Goal: Task Accomplishment & Management: Use online tool/utility

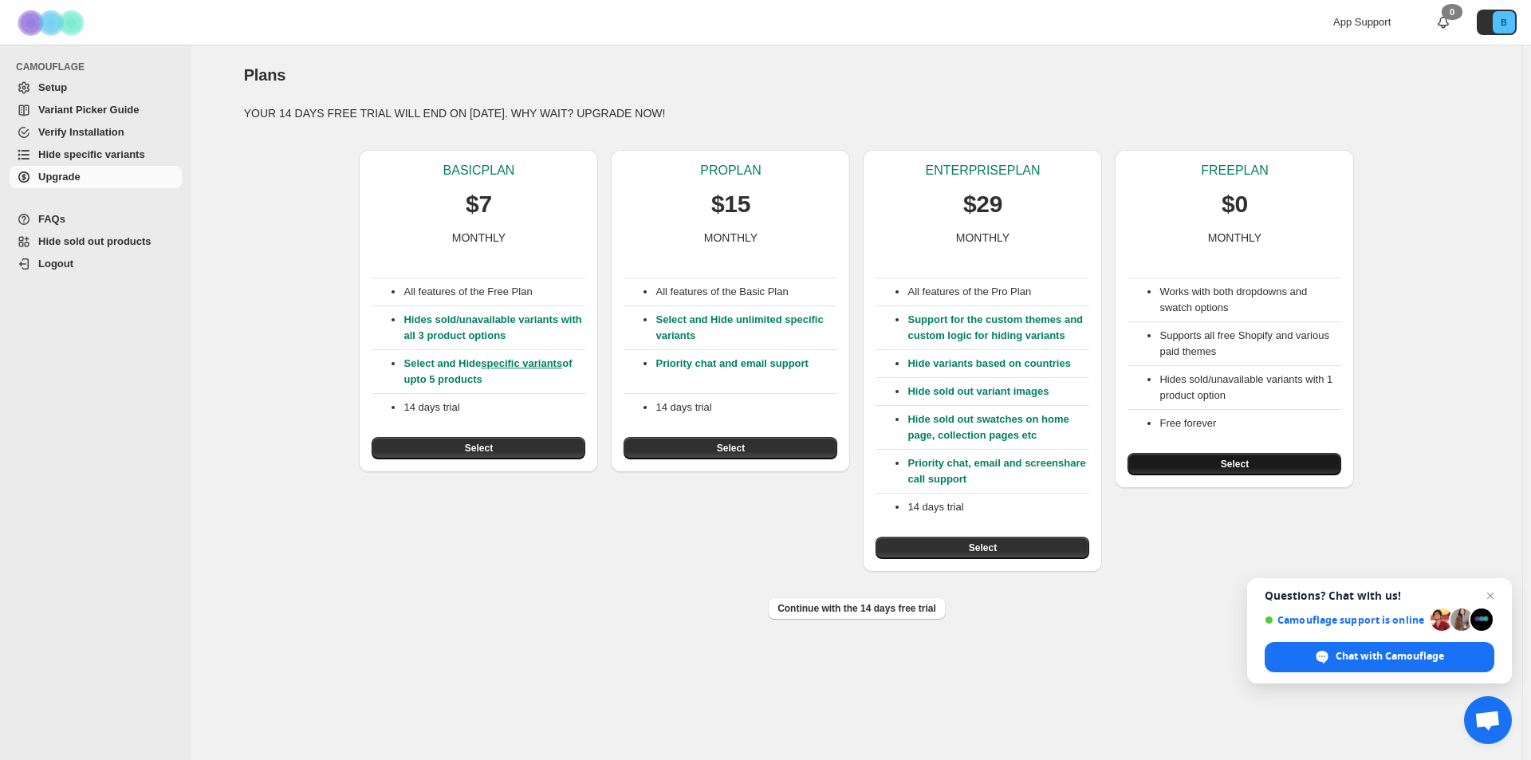
click at [1239, 466] on span "Select" at bounding box center [1235, 464] width 28 height 13
